Goal: Task Accomplishment & Management: Complete application form

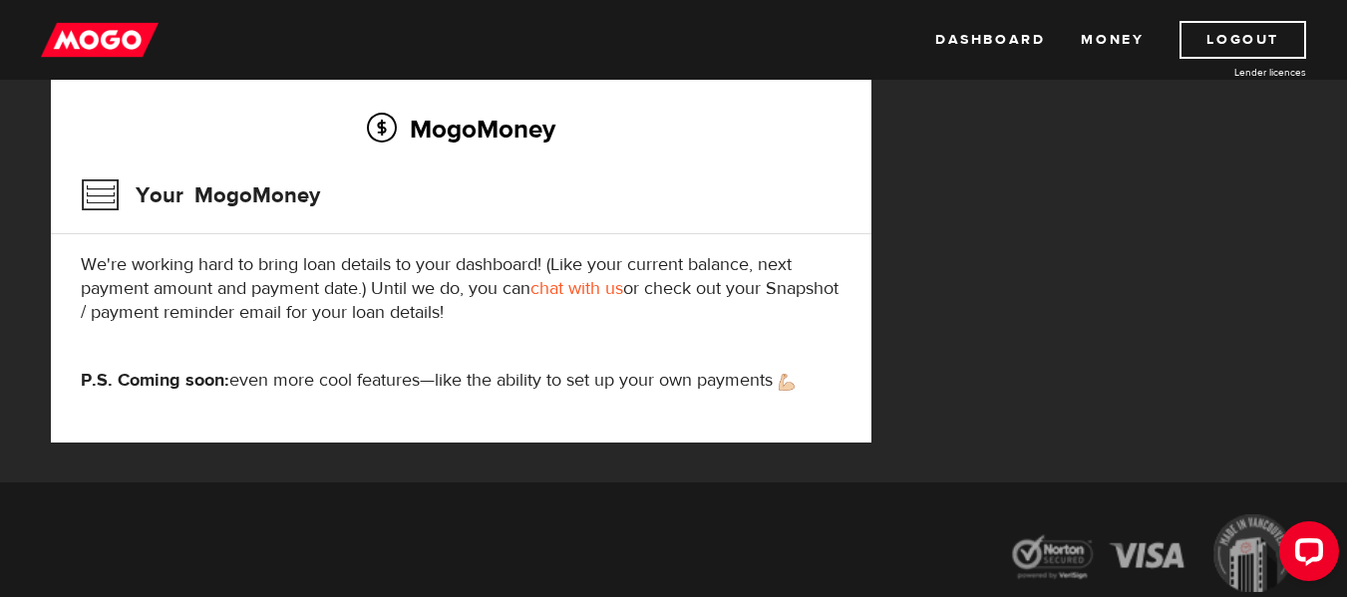
scroll to position [361, 0]
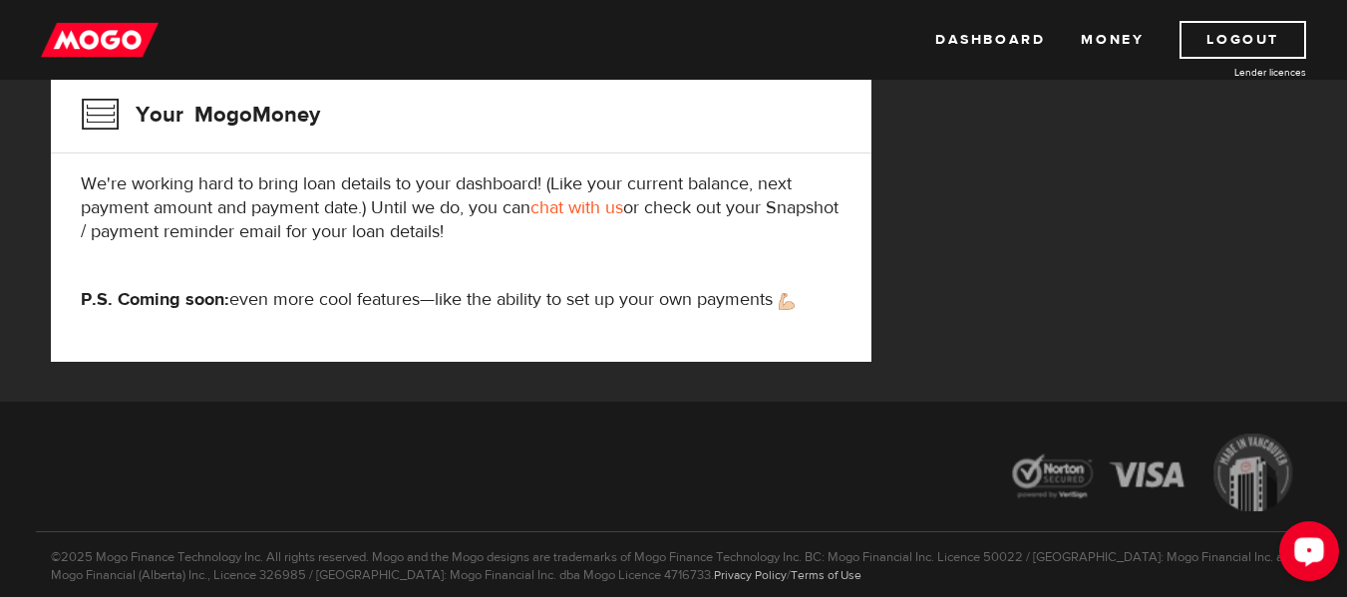
click at [1309, 549] on circle "Open LiveChat chat widget" at bounding box center [1309, 550] width 4 height 4
click at [1007, 37] on link "Dashboard" at bounding box center [990, 40] width 110 height 38
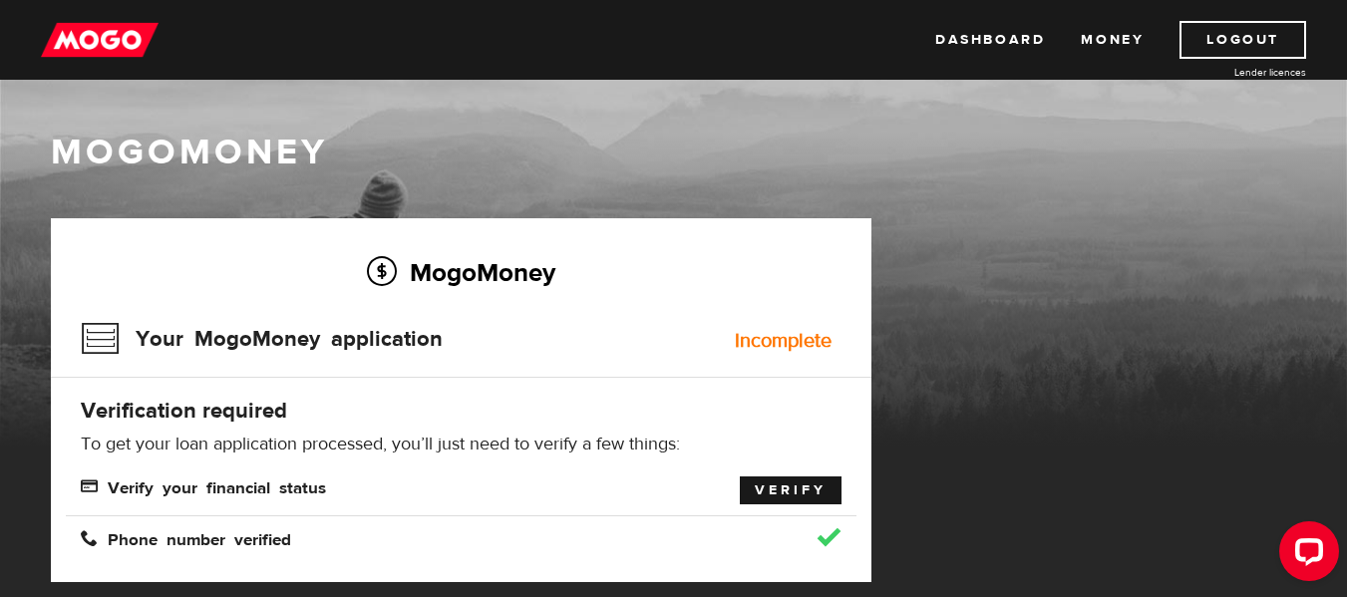
click at [803, 483] on link "Verify" at bounding box center [791, 490] width 102 height 28
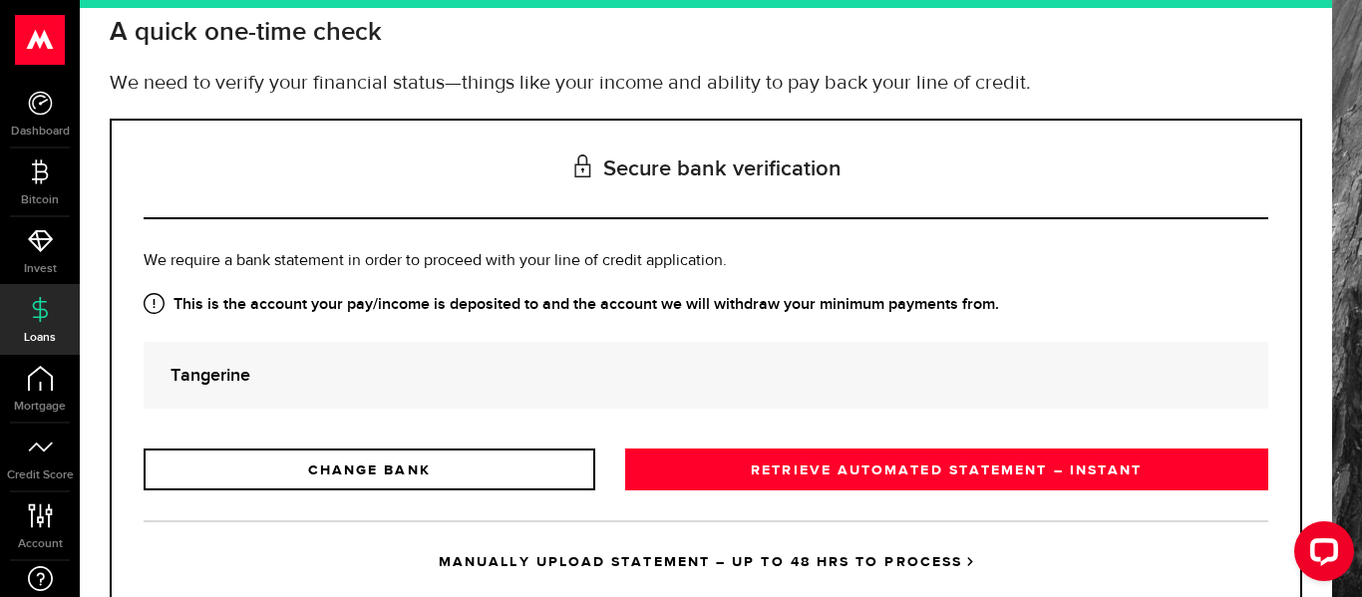
scroll to position [188, 0]
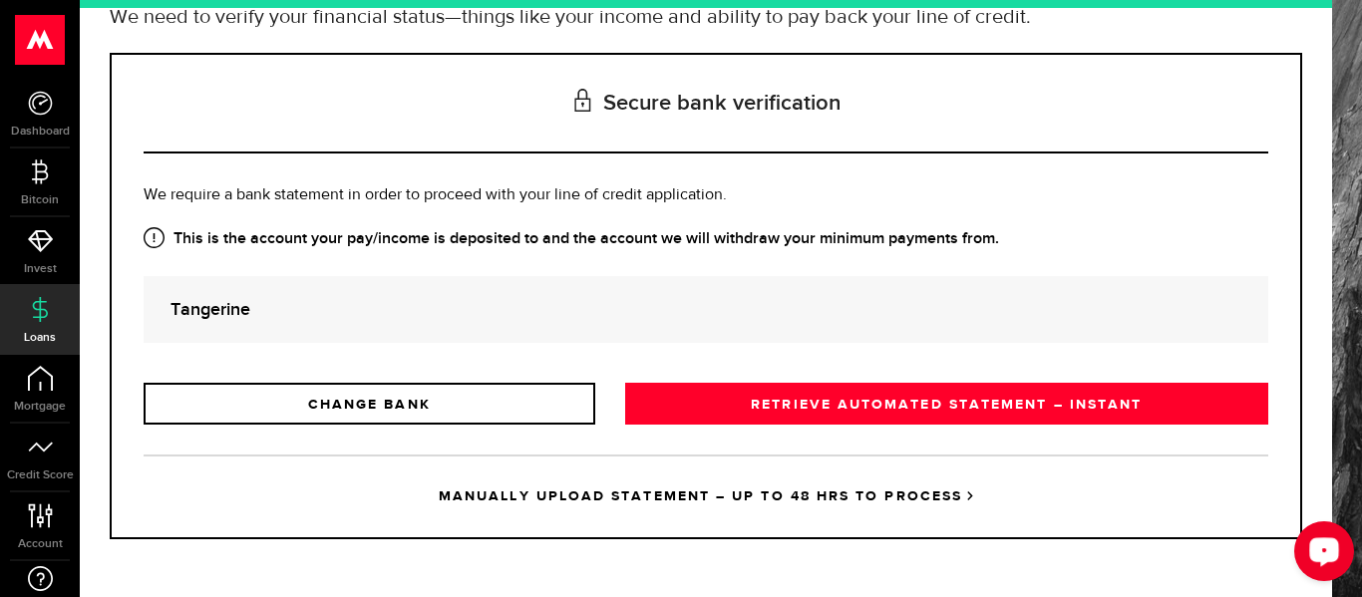
click at [1342, 552] on button "Open LiveChat chat widget" at bounding box center [1324, 551] width 60 height 60
click at [846, 321] on strong "Tangerine" at bounding box center [705, 309] width 1071 height 27
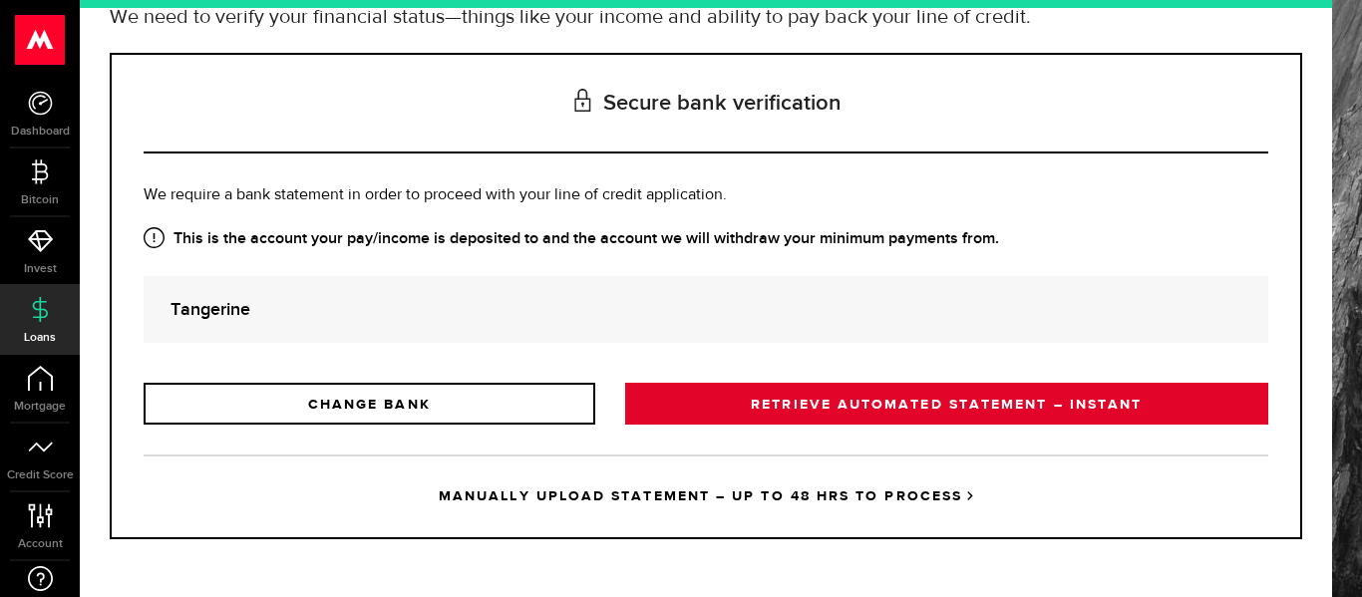
click at [804, 392] on link "RETRIEVE AUTOMATED STATEMENT – INSTANT" at bounding box center [946, 404] width 643 height 42
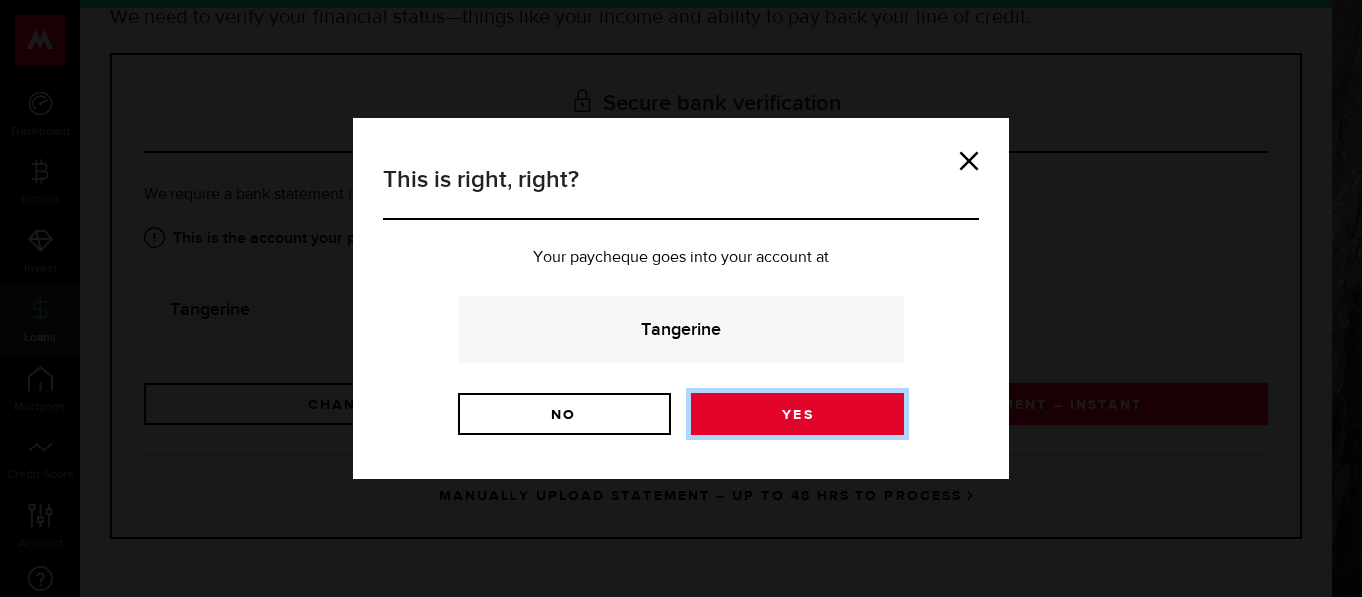
click at [799, 420] on link "Yes" at bounding box center [797, 414] width 213 height 42
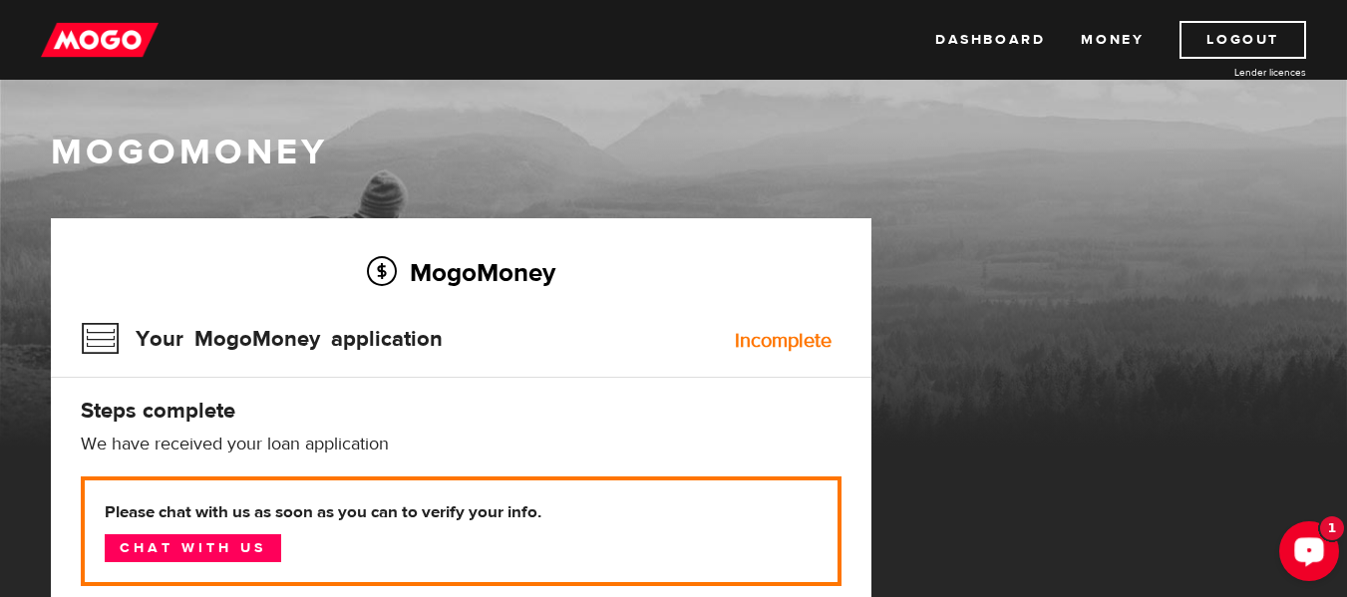
click at [1301, 538] on div "Open LiveChat chat widget" at bounding box center [1309, 550] width 34 height 34
